Goal: Information Seeking & Learning: Learn about a topic

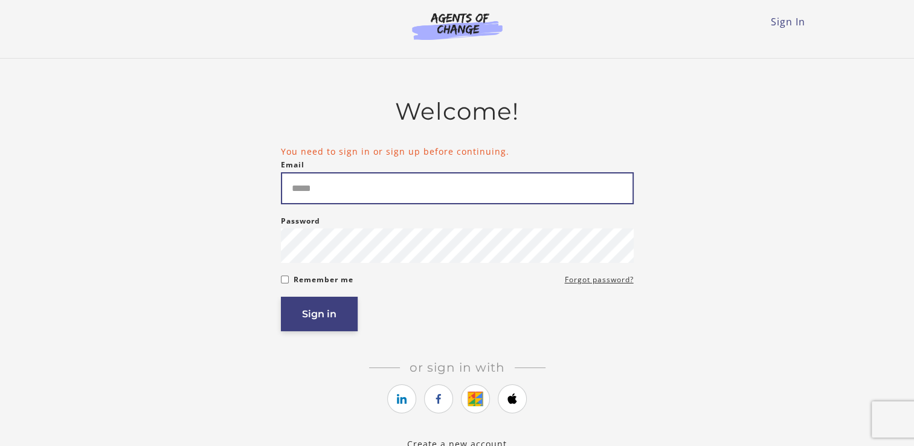
type input "**********"
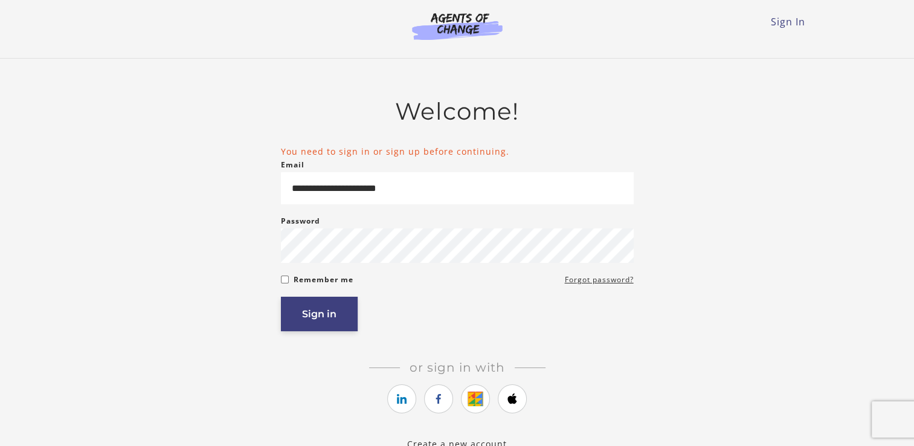
click at [312, 328] on button "Sign in" at bounding box center [319, 314] width 77 height 34
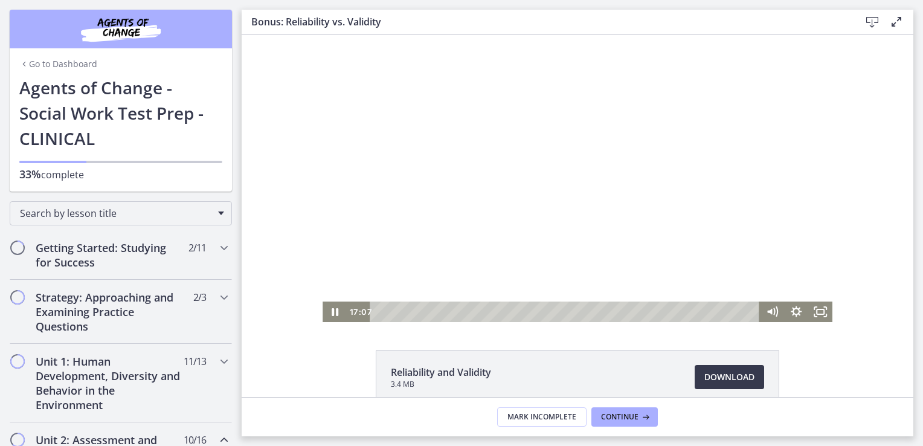
click at [578, 199] on div at bounding box center [578, 178] width 510 height 287
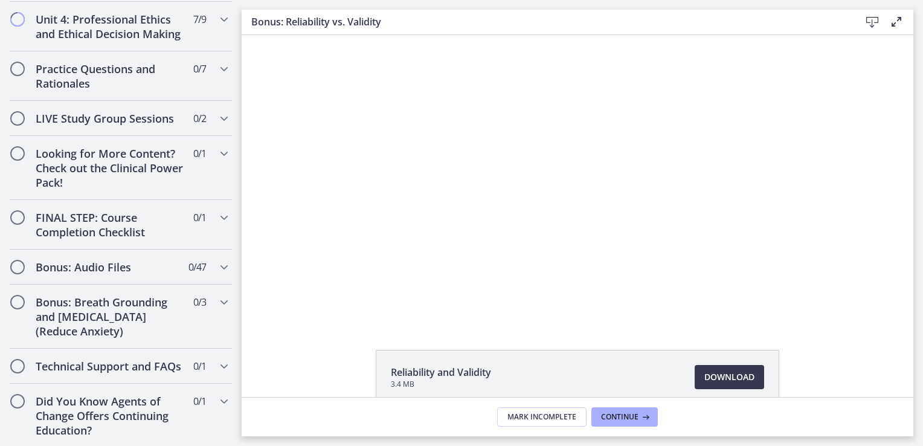
scroll to position [1349, 0]
click at [162, 312] on h2 "Bonus: Breath Grounding and [MEDICAL_DATA] (Reduce Anxiety)" at bounding box center [109, 315] width 147 height 44
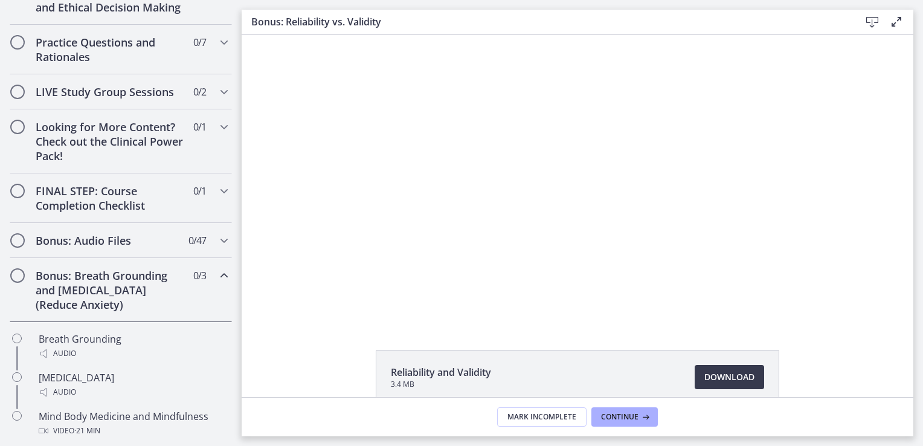
scroll to position [515, 0]
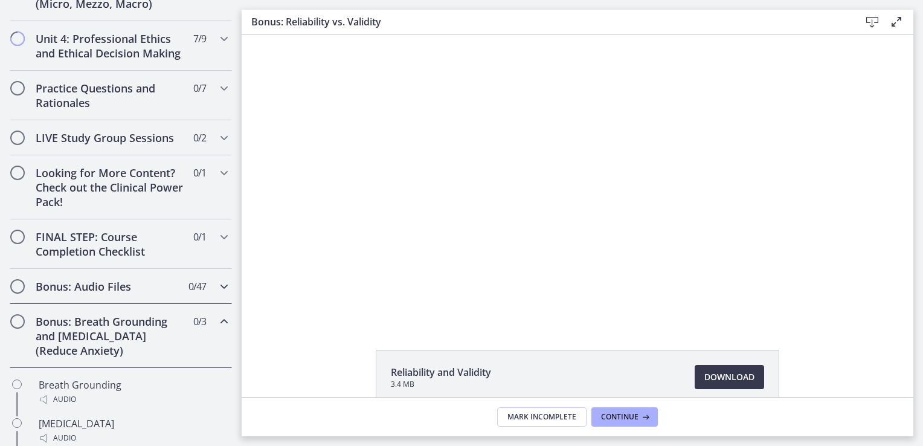
click at [137, 294] on h2 "Bonus: Audio Files" at bounding box center [109, 286] width 147 height 15
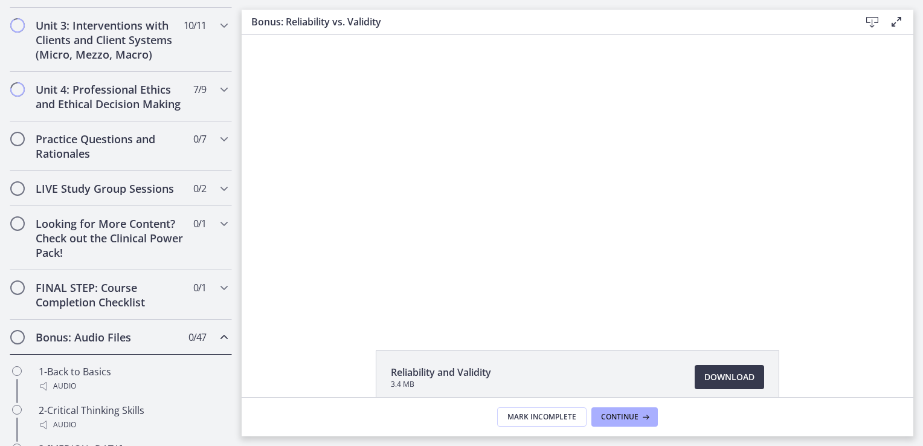
scroll to position [457, 0]
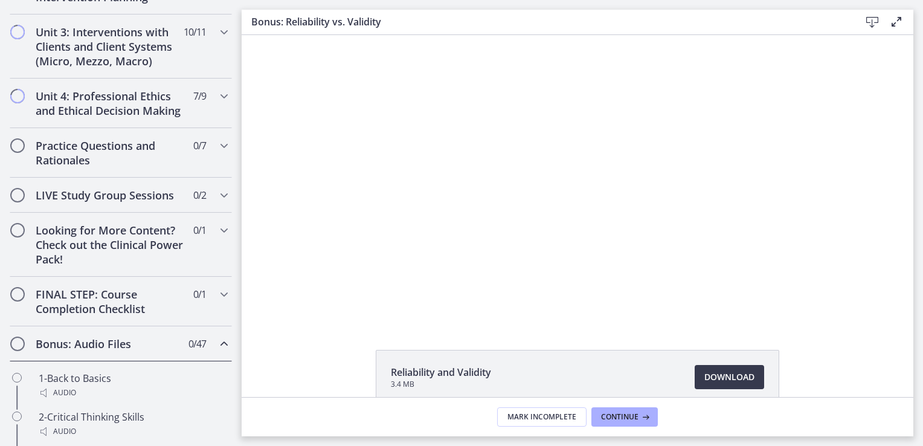
drag, startPoint x: 237, startPoint y: 114, endPoint x: 21, endPoint y: 71, distance: 220.7
click at [142, 258] on h2 "Looking for More Content? Check out the Clinical Power Pack!" at bounding box center [109, 245] width 147 height 44
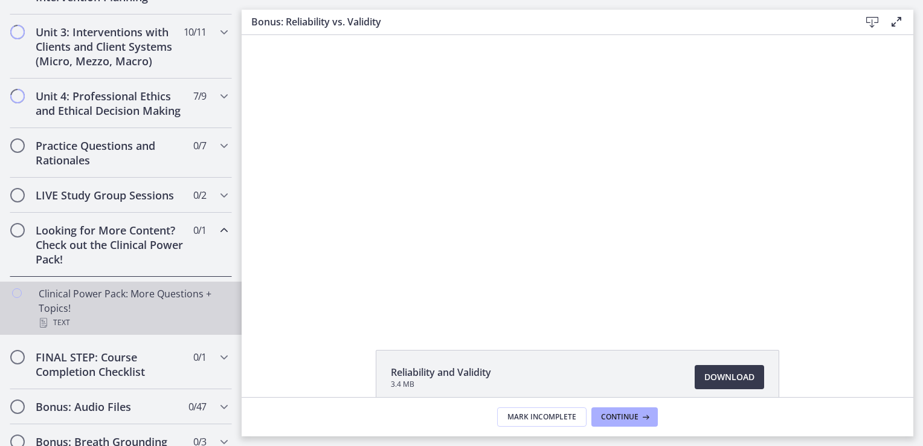
click at [142, 305] on div "Clinical Power Pack: More Questions + Topics! Text" at bounding box center [133, 308] width 189 height 44
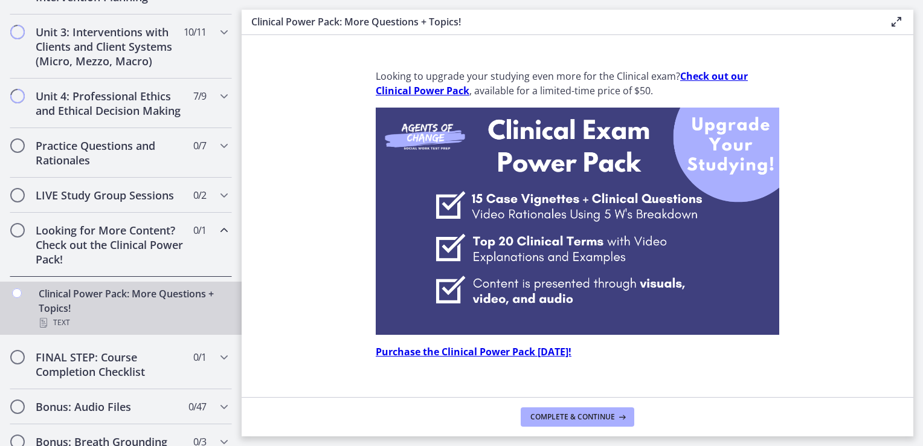
scroll to position [443, 0]
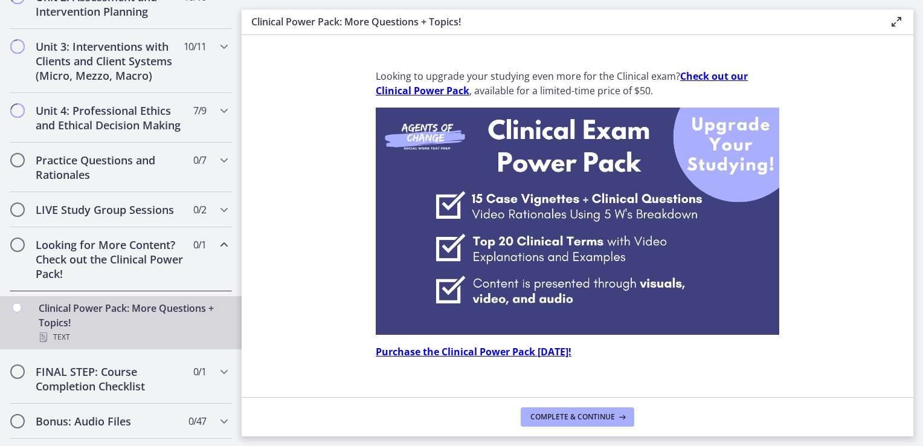
click at [219, 286] on div "Looking for More Content? Check out the Clinical Power Pack! 0 / 1 Completed" at bounding box center [121, 259] width 222 height 64
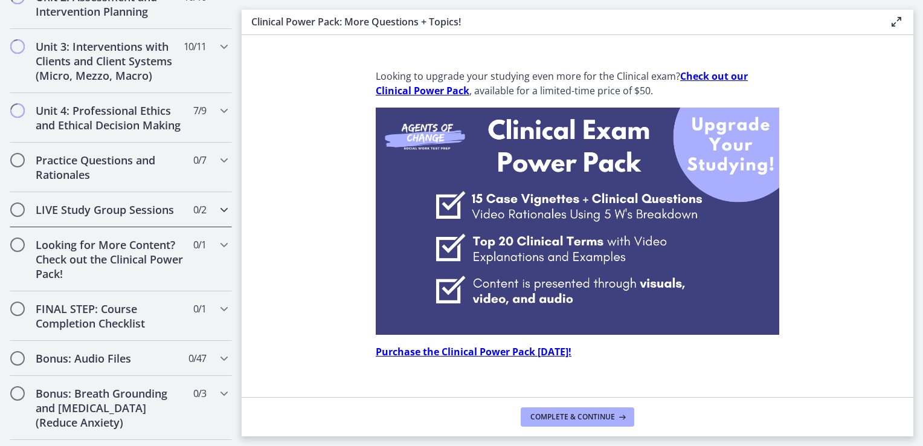
click at [201, 218] on div "LIVE Study Group Sessions 0 / 2 Completed" at bounding box center [121, 209] width 222 height 35
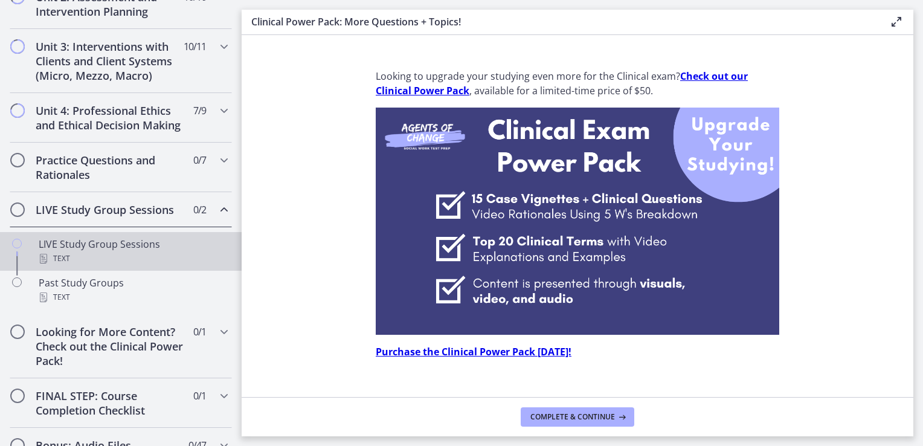
click at [138, 257] on div "LIVE Study Group Sessions Text" at bounding box center [133, 251] width 189 height 29
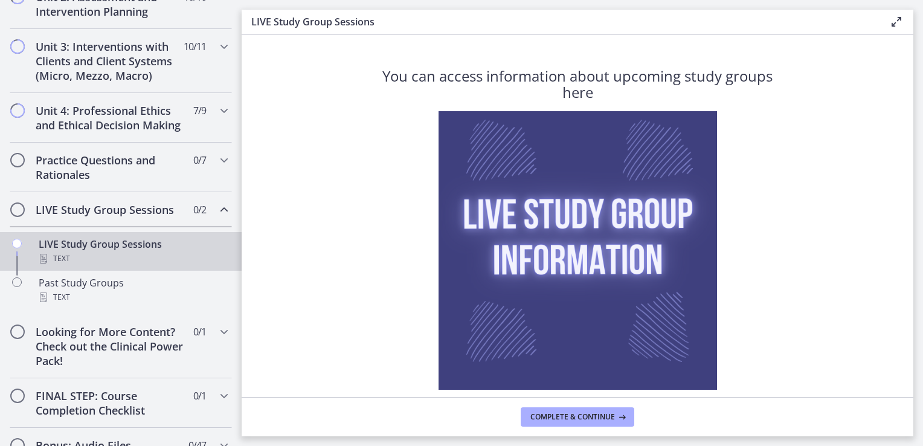
scroll to position [76, 0]
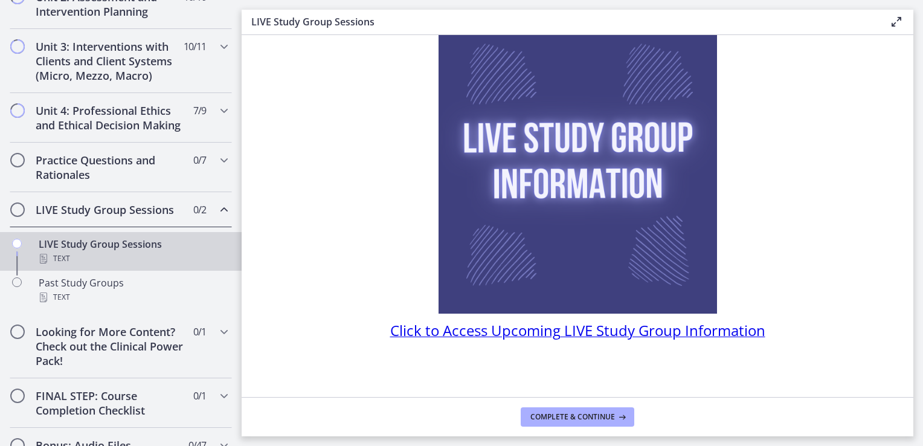
click at [647, 331] on span "Click to Access Upcoming LIVE Study Group Information" at bounding box center [577, 330] width 375 height 20
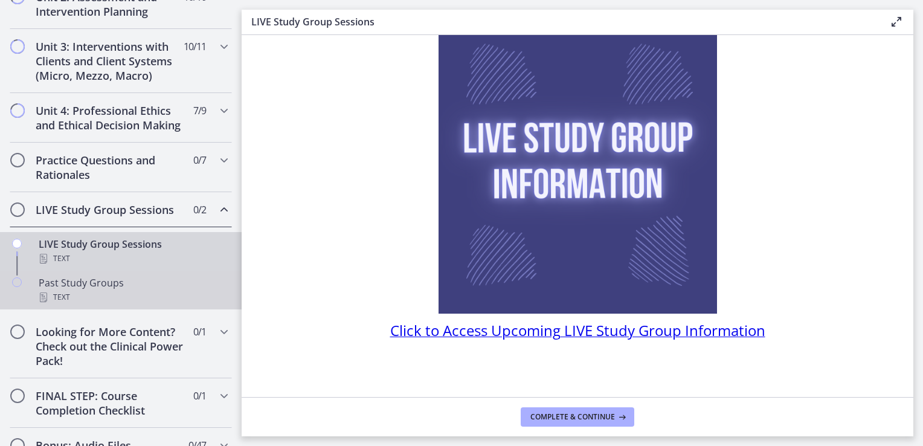
click at [114, 295] on div "Past Study Groups Text" at bounding box center [133, 290] width 189 height 29
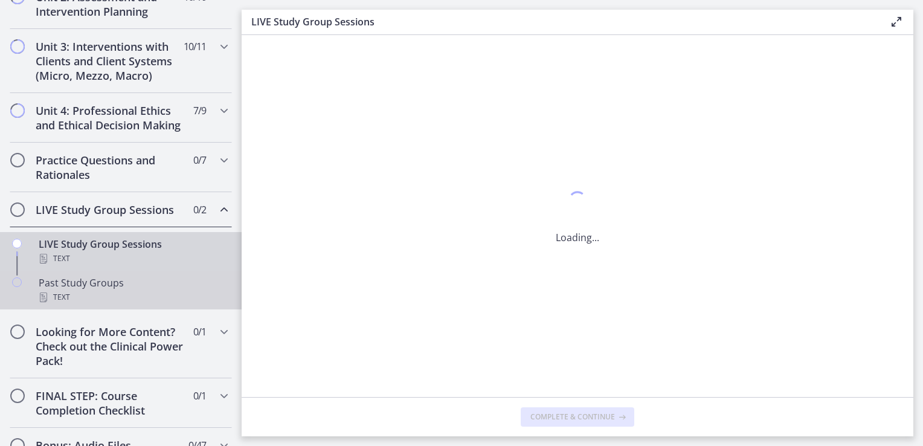
scroll to position [0, 0]
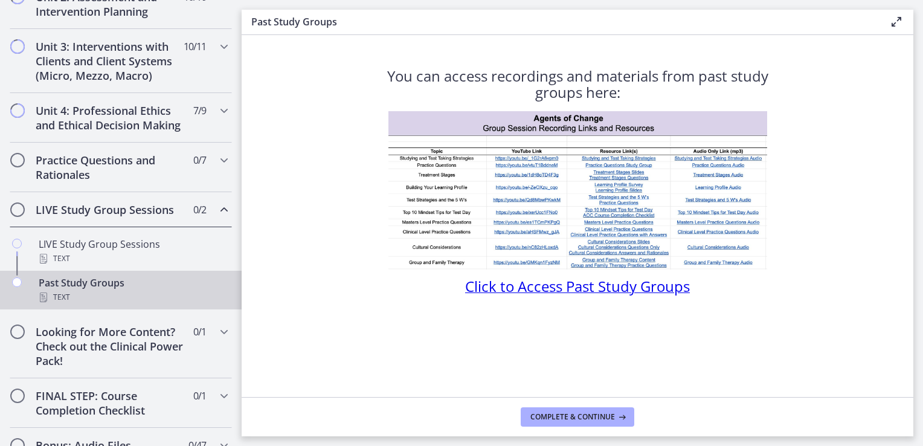
click at [598, 285] on span "Click to Access Past Study Groups" at bounding box center [577, 286] width 225 height 20
